Goal: Obtain resource: Download file/media

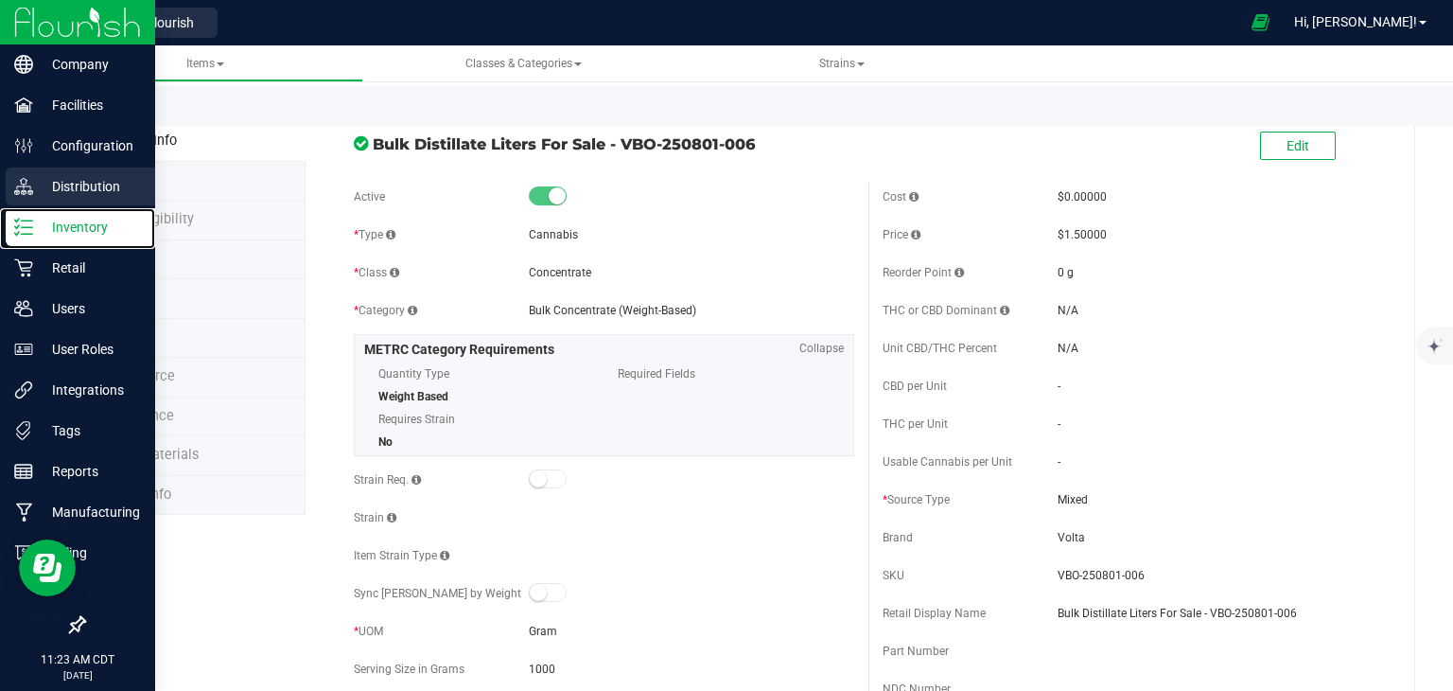
click at [50, 227] on p "Inventory" at bounding box center [90, 227] width 114 height 23
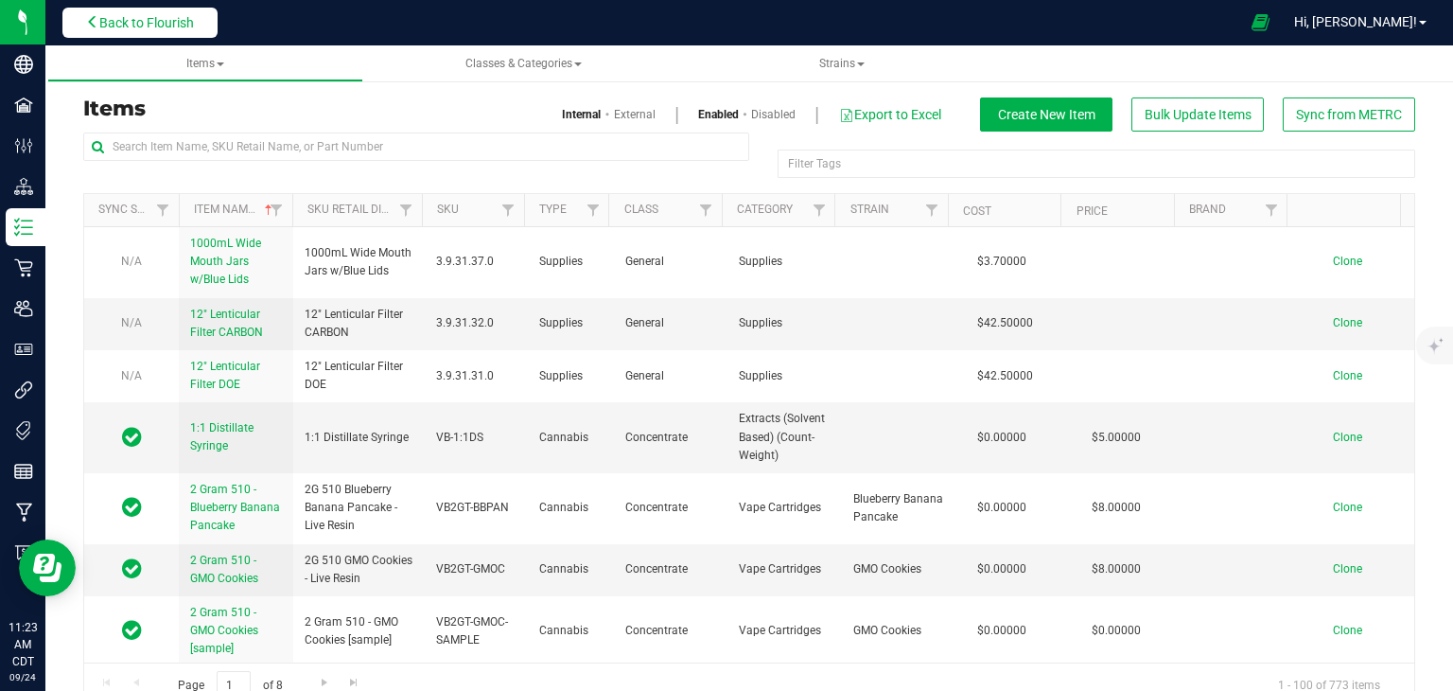
click at [159, 30] on button "Back to Flourish" at bounding box center [139, 23] width 155 height 30
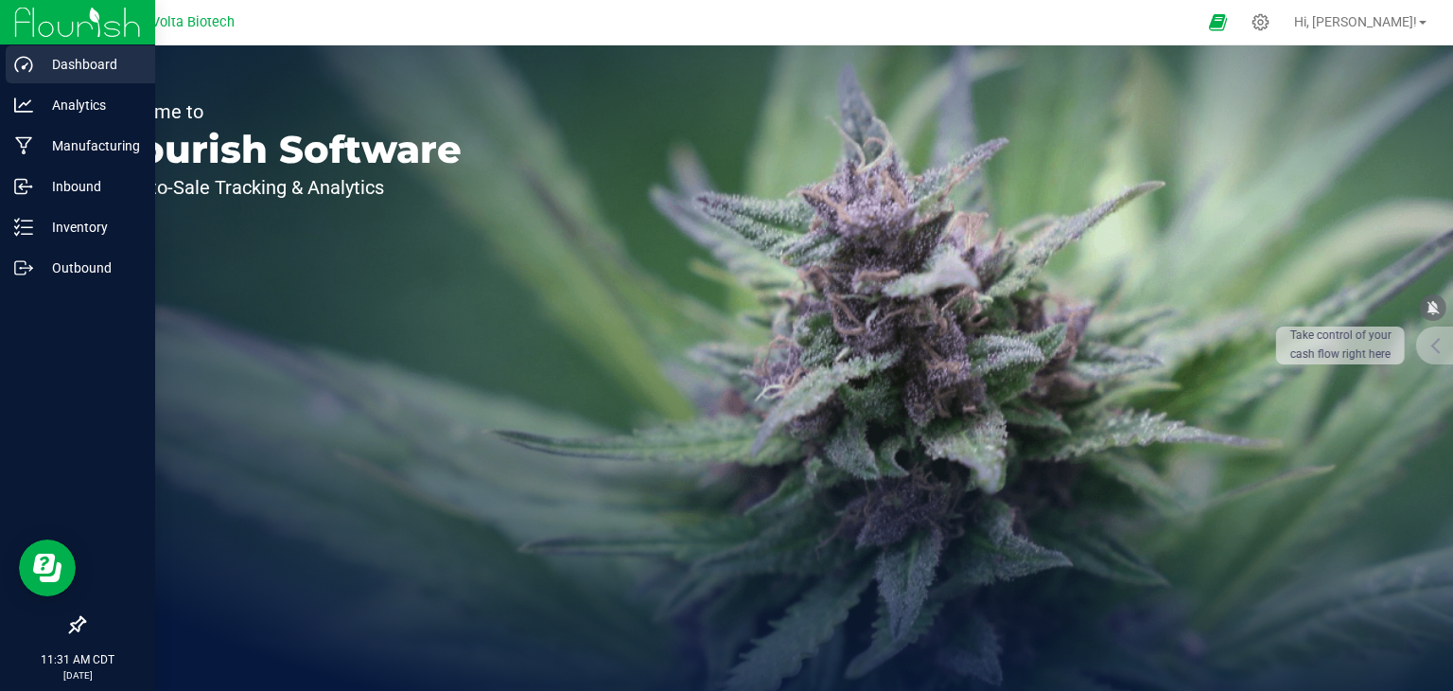
click at [47, 61] on p "Dashboard" at bounding box center [90, 64] width 114 height 23
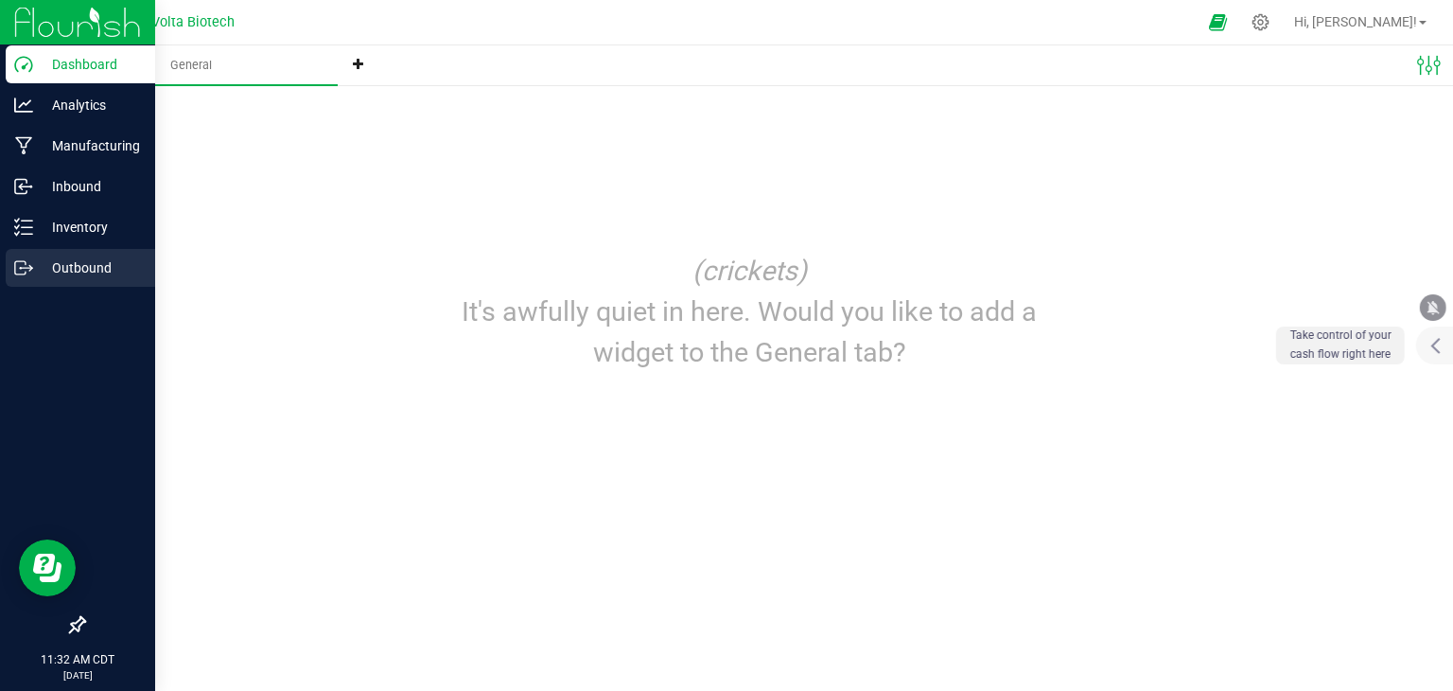
click at [83, 283] on div "Outbound" at bounding box center [80, 268] width 149 height 38
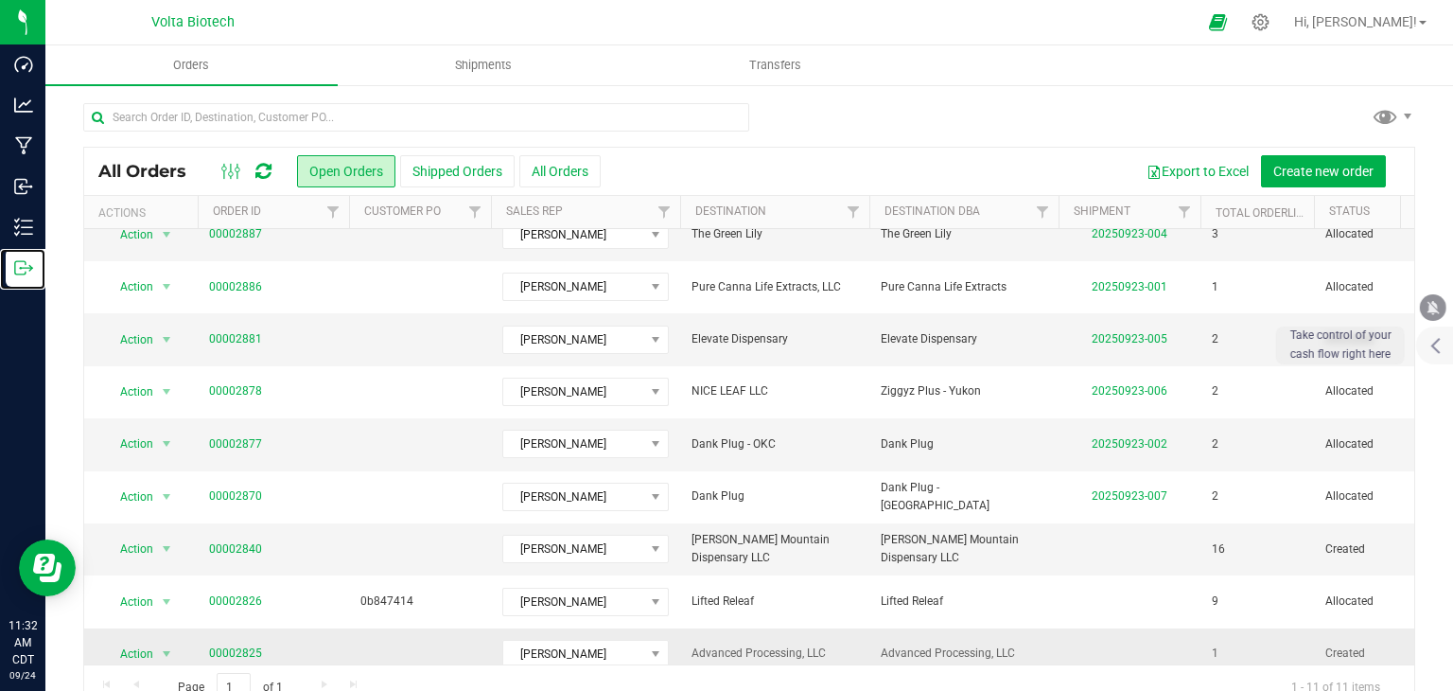
scroll to position [58, 0]
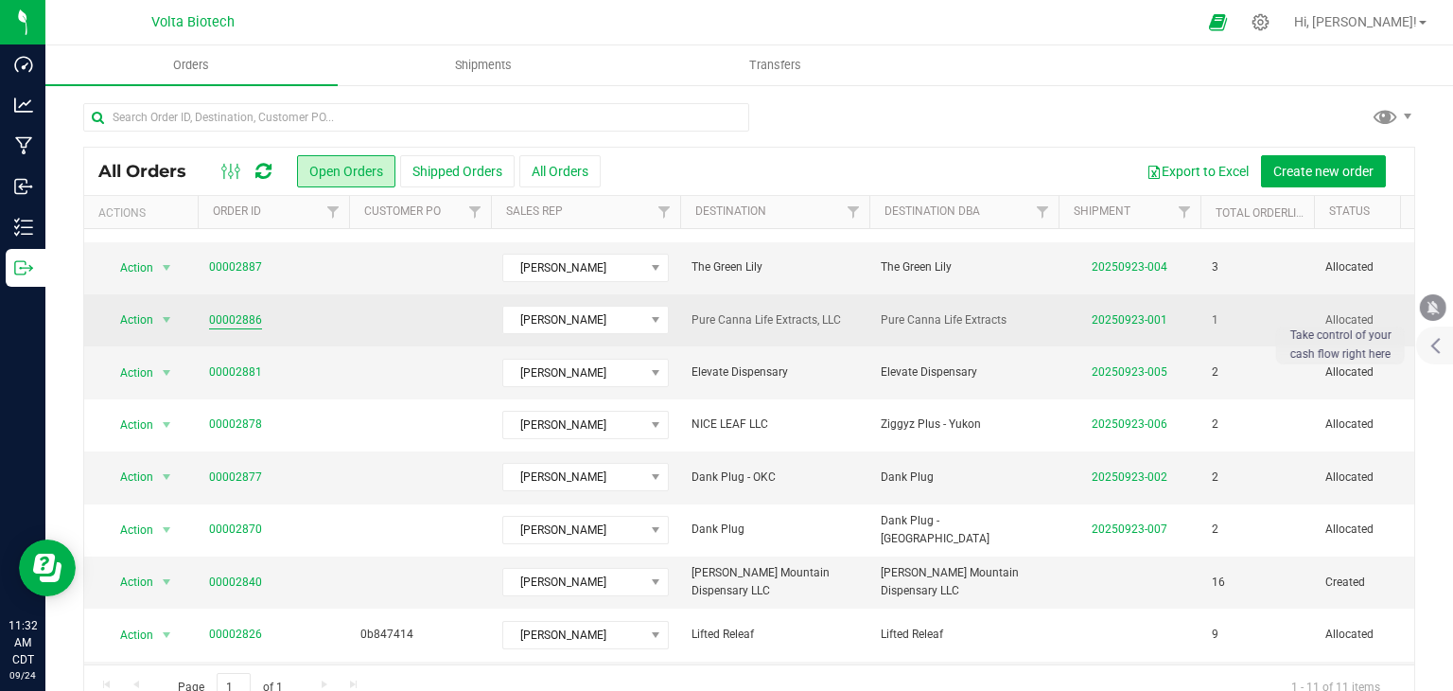
click at [250, 311] on link "00002886" at bounding box center [235, 320] width 53 height 18
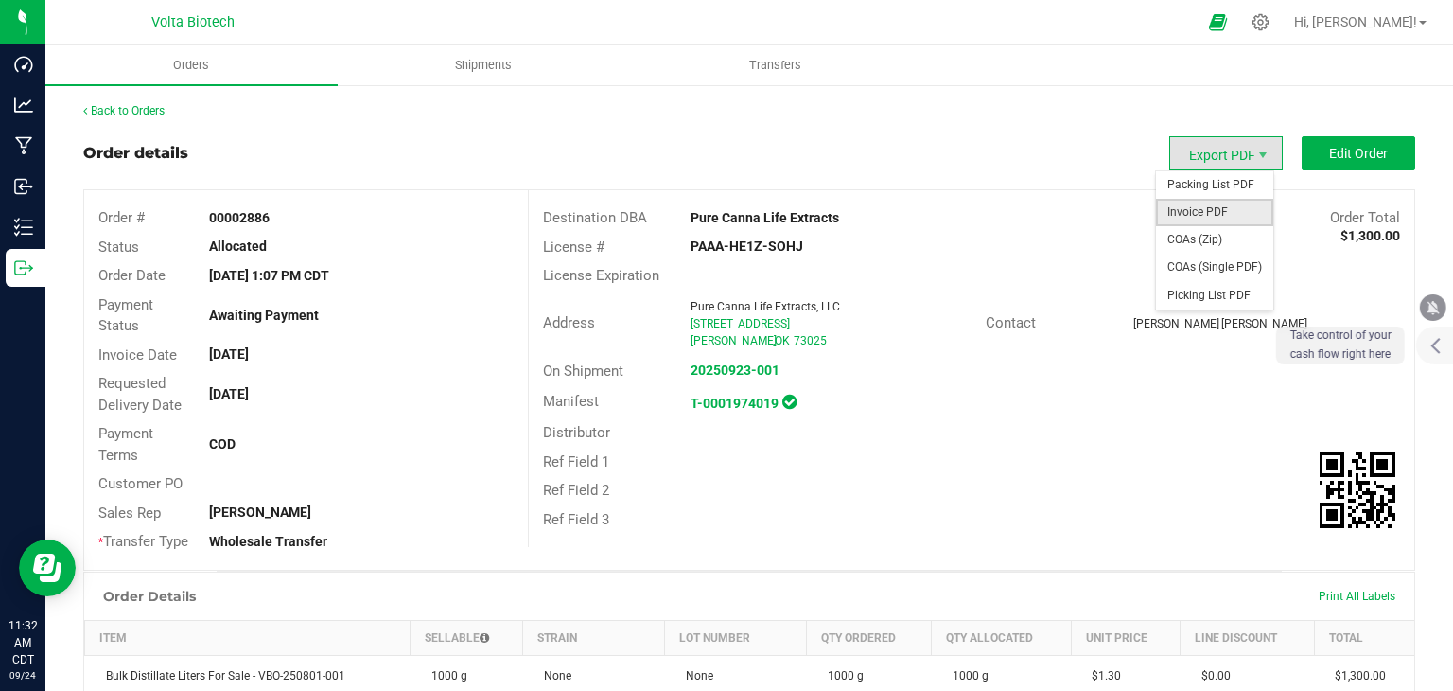
click at [1196, 213] on span "Invoice PDF" at bounding box center [1214, 212] width 117 height 27
